Goal: Learn about a topic

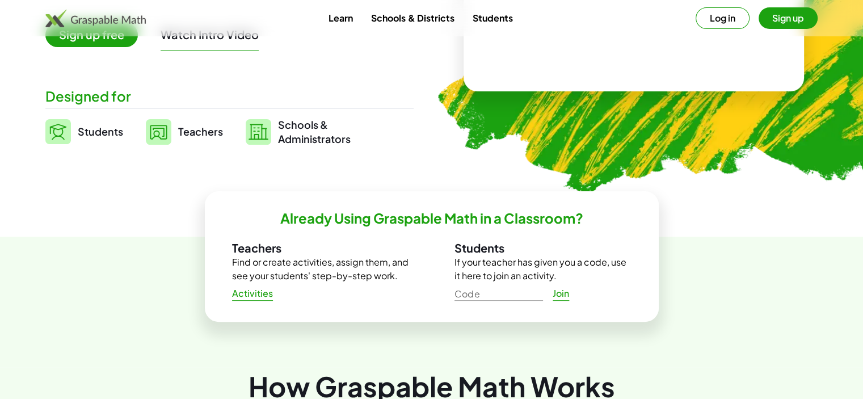
scroll to position [57, 0]
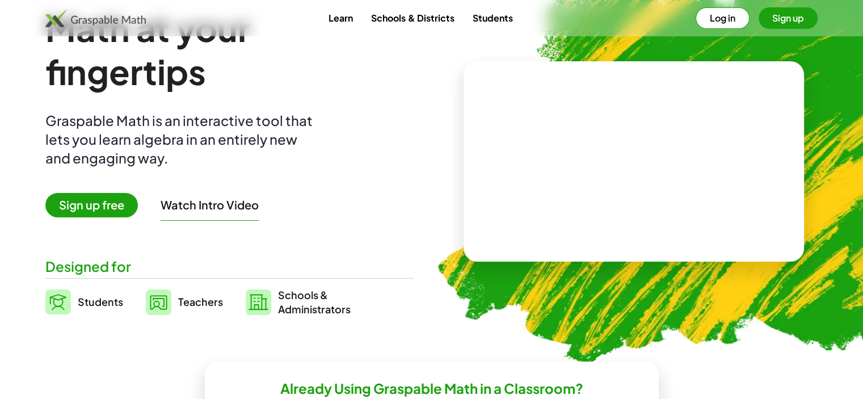
click at [99, 213] on span "Sign up free" at bounding box center [91, 205] width 92 height 24
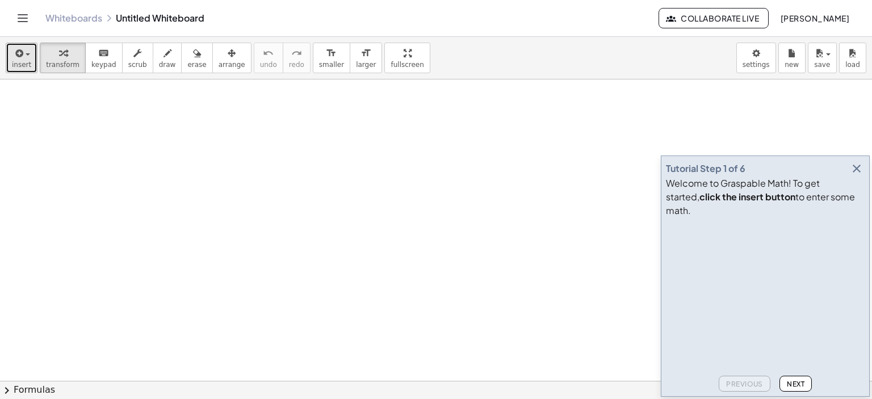
click at [15, 51] on icon "button" at bounding box center [18, 54] width 10 height 14
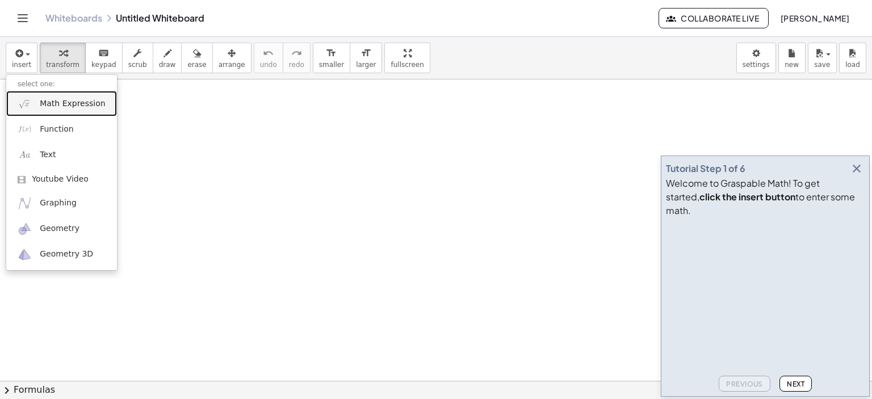
click at [75, 108] on span "Math Expression" at bounding box center [72, 103] width 65 height 11
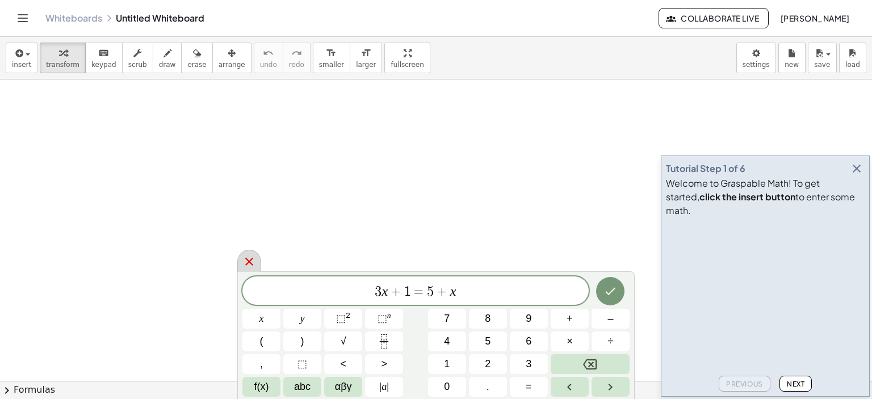
click at [252, 260] on icon at bounding box center [249, 262] width 14 height 14
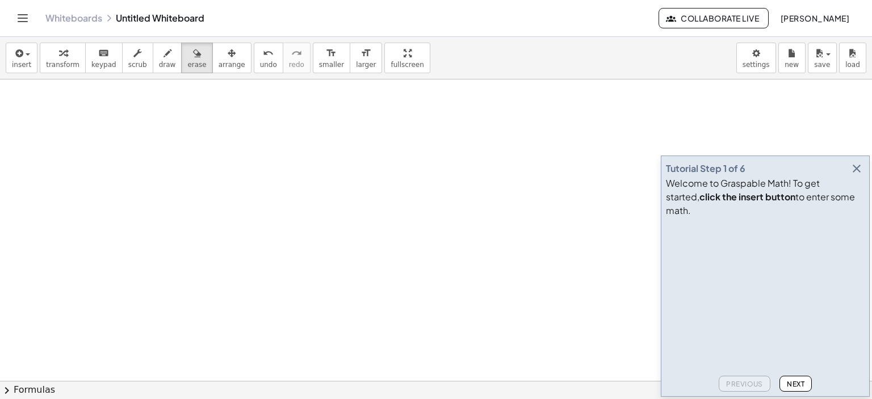
click at [801, 383] on span "Next" at bounding box center [796, 384] width 18 height 9
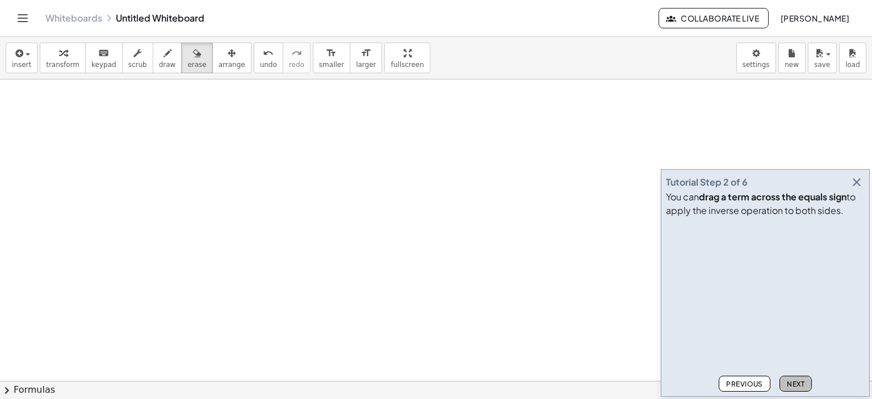
click at [801, 383] on span "Next" at bounding box center [796, 384] width 18 height 9
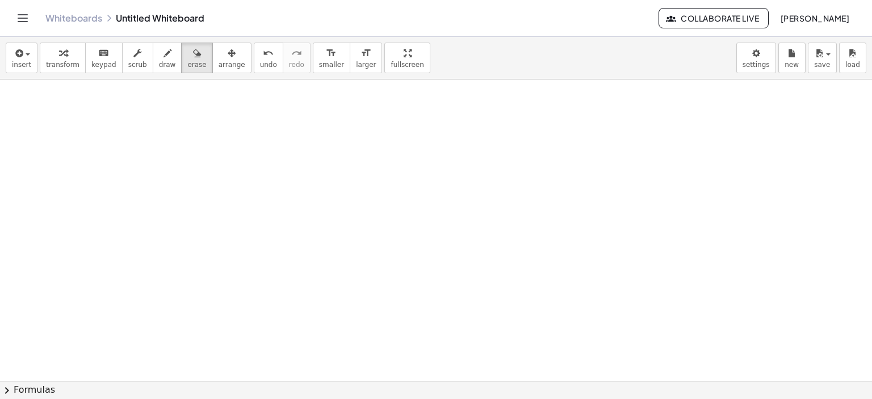
click at [158, 16] on div "Whiteboards Untitled Whiteboard" at bounding box center [351, 17] width 613 height 11
click at [72, 11] on div "Whiteboards Untitled Whiteboard Collaborate Live [PERSON_NAME]" at bounding box center [436, 18] width 844 height 36
click at [70, 18] on link "Whiteboards" at bounding box center [73, 17] width 57 height 11
click at [764, 64] on body "Graspable Math Activities Whiteboards Classes Account v1.28.4 | Privacy policy …" at bounding box center [436, 199] width 872 height 399
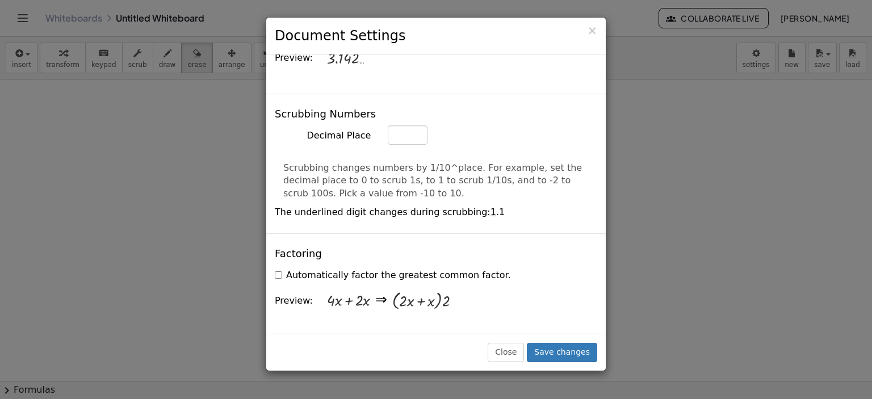
scroll to position [908, 0]
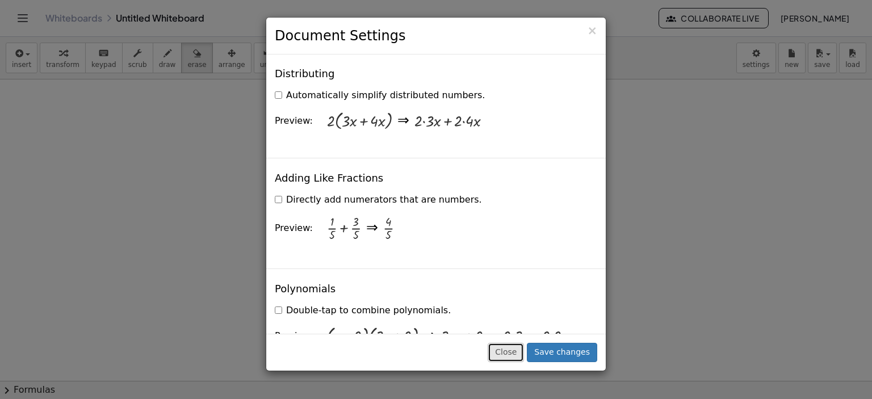
click at [511, 350] on button "Close" at bounding box center [505, 352] width 36 height 19
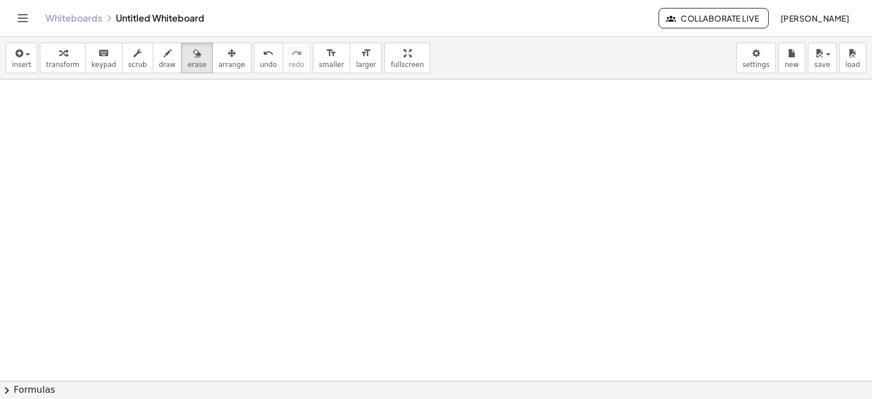
click at [16, 26] on div "Whiteboards Untitled Whiteboard Collaborate Live [PERSON_NAME]" at bounding box center [436, 18] width 844 height 36
click at [22, 17] on icon "Toggle navigation" at bounding box center [23, 18] width 14 height 14
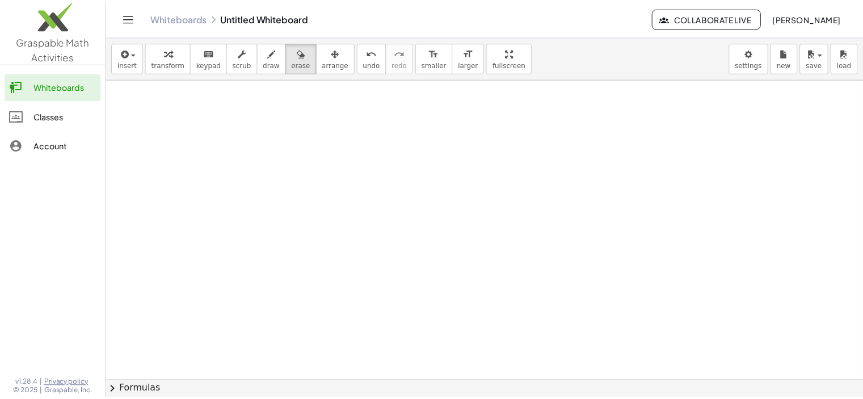
scroll to position [284, 0]
click at [35, 33] on img at bounding box center [53, 18] width 106 height 48
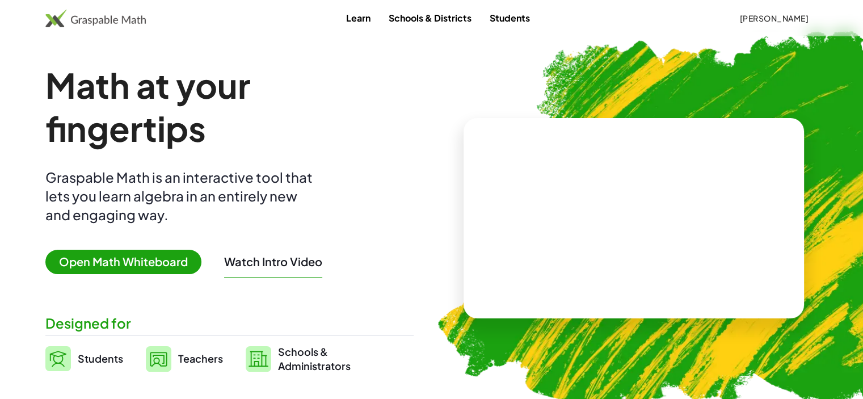
click at [337, 16] on link "Learn" at bounding box center [358, 17] width 43 height 21
